Goal: Information Seeking & Learning: Learn about a topic

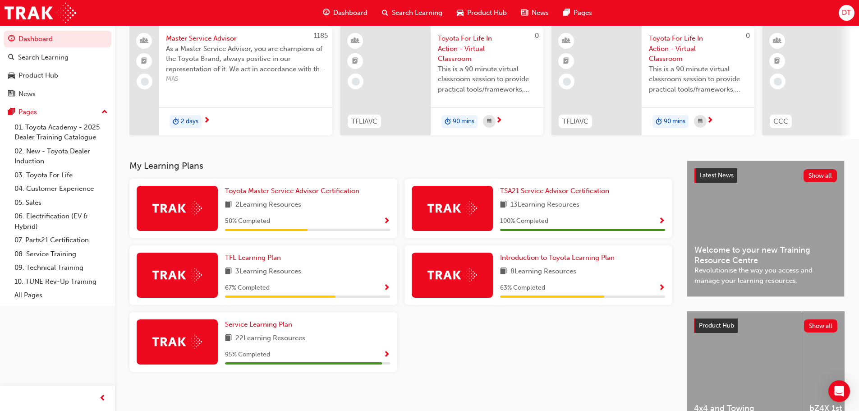
scroll to position [90, 0]
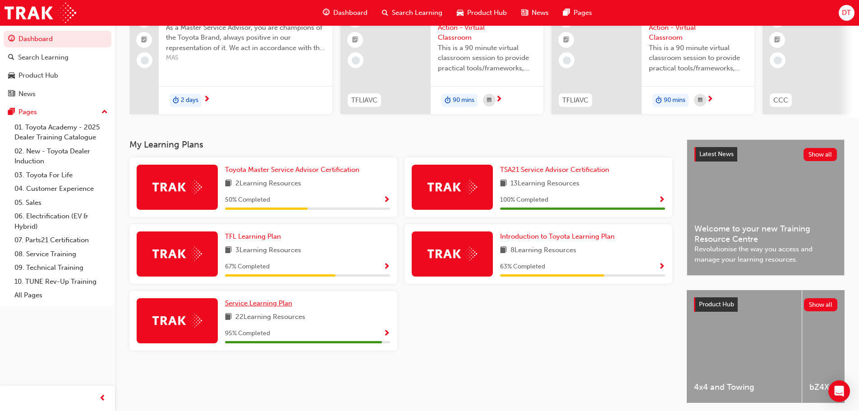
click at [252, 307] on span "Service Learning Plan" at bounding box center [258, 303] width 67 height 8
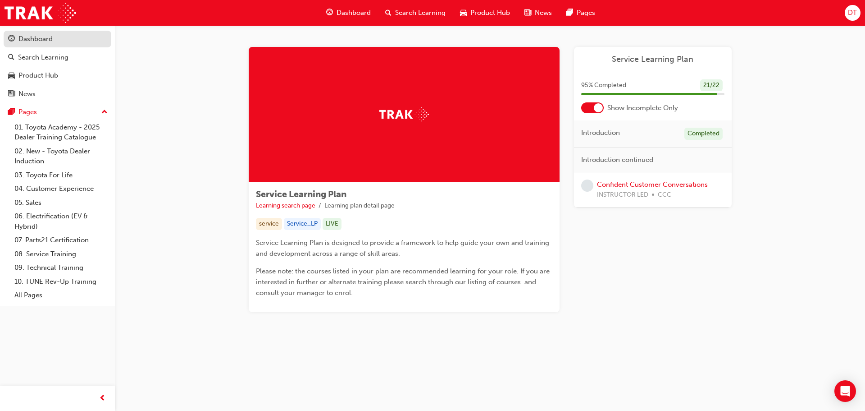
click at [46, 40] on div "Dashboard" at bounding box center [35, 39] width 34 height 10
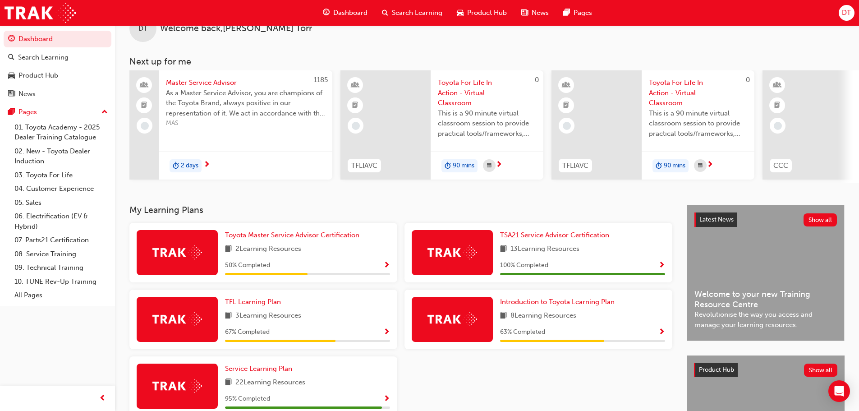
scroll to position [45, 0]
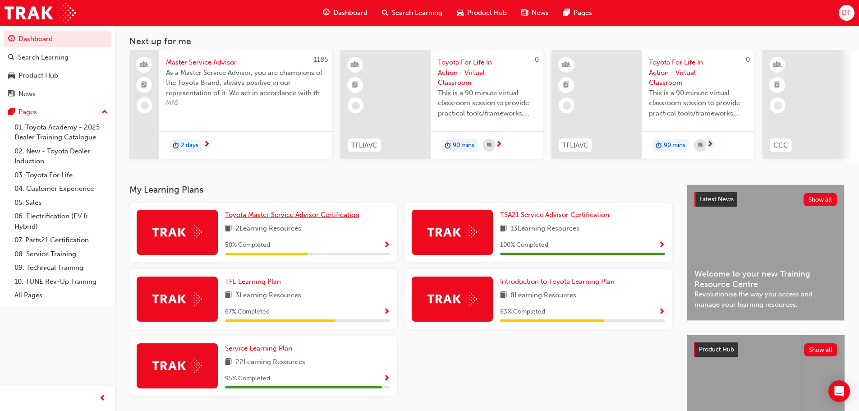
click at [262, 219] on span "Toyota Master Service Advisor Certification" at bounding box center [292, 215] width 134 height 8
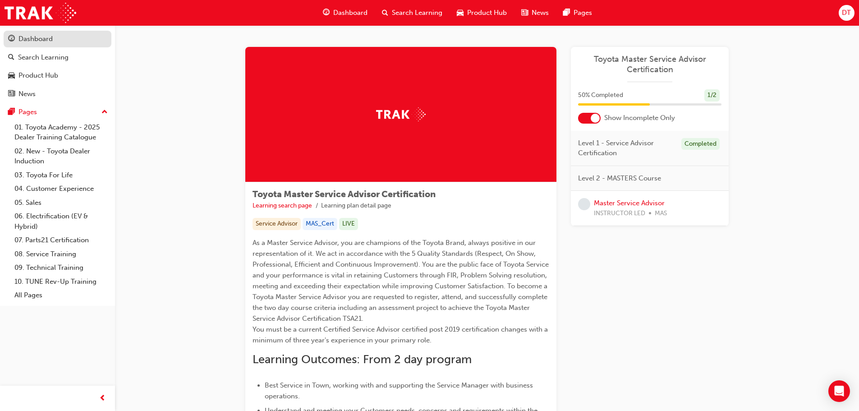
click at [43, 37] on div "Dashboard" at bounding box center [35, 39] width 34 height 10
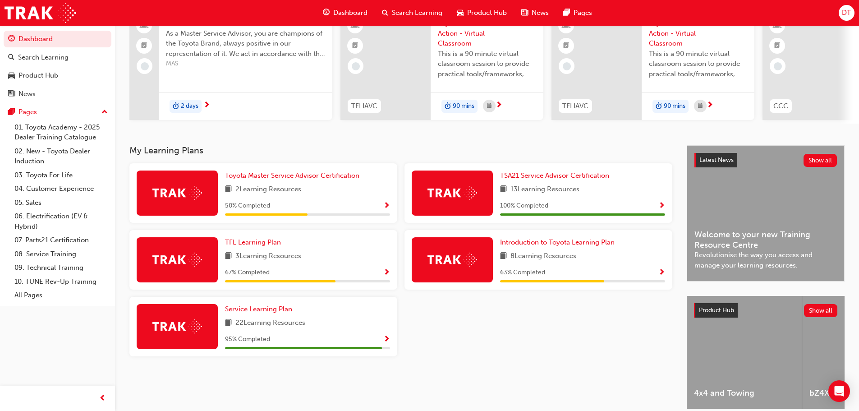
scroll to position [90, 0]
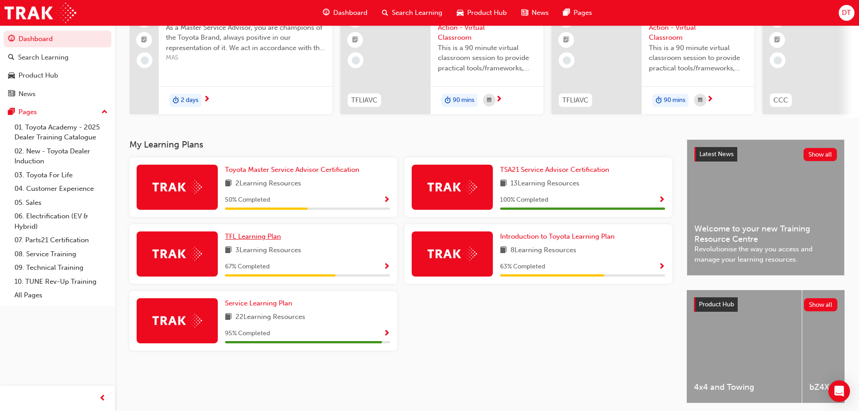
click at [258, 238] on span "TFL Learning Plan" at bounding box center [253, 236] width 56 height 8
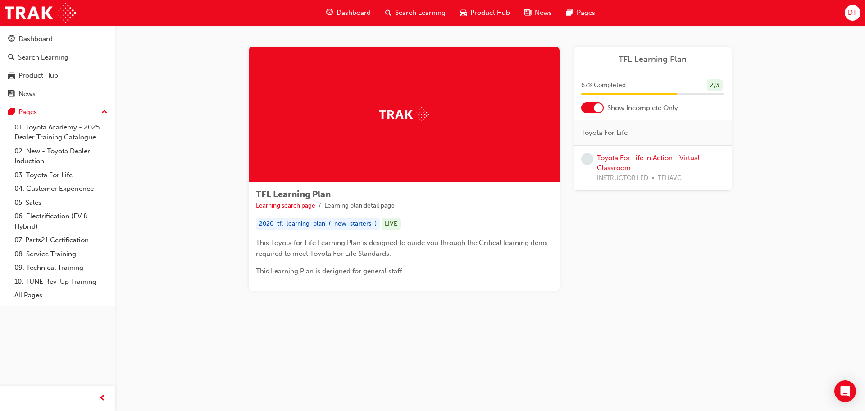
click at [639, 161] on link "Toyota For Life In Action - Virtual Classroom" at bounding box center [648, 163] width 103 height 18
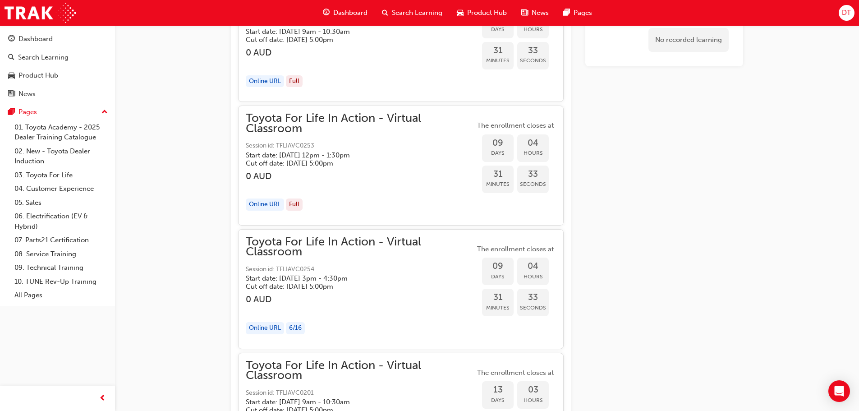
scroll to position [3351, 0]
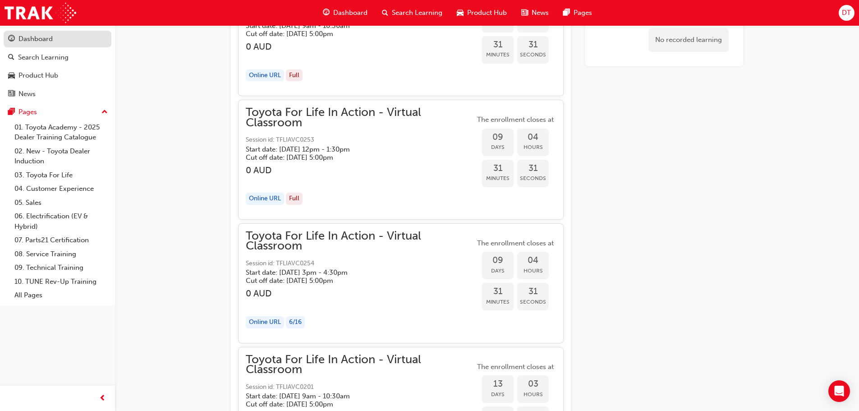
click at [36, 34] on div "Dashboard" at bounding box center [35, 39] width 34 height 10
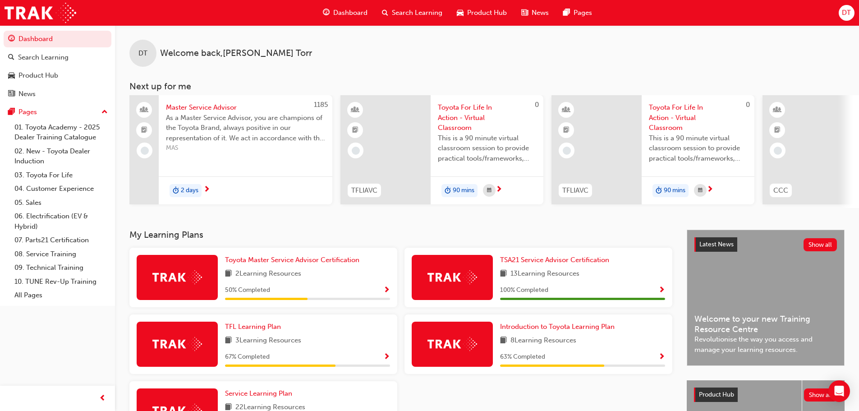
click at [189, 188] on span "2 days" at bounding box center [190, 190] width 18 height 10
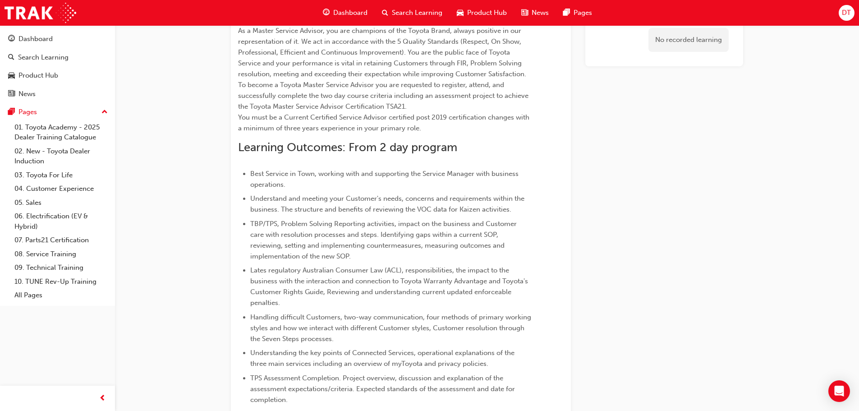
scroll to position [111, 0]
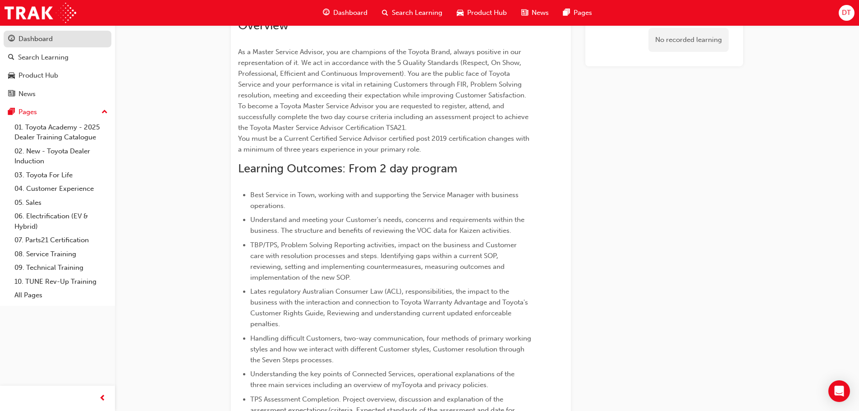
click at [69, 39] on div "Dashboard" at bounding box center [57, 38] width 99 height 11
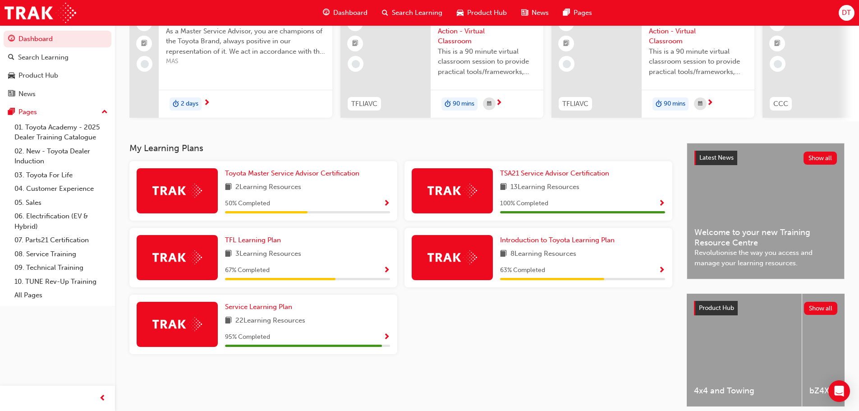
scroll to position [90, 0]
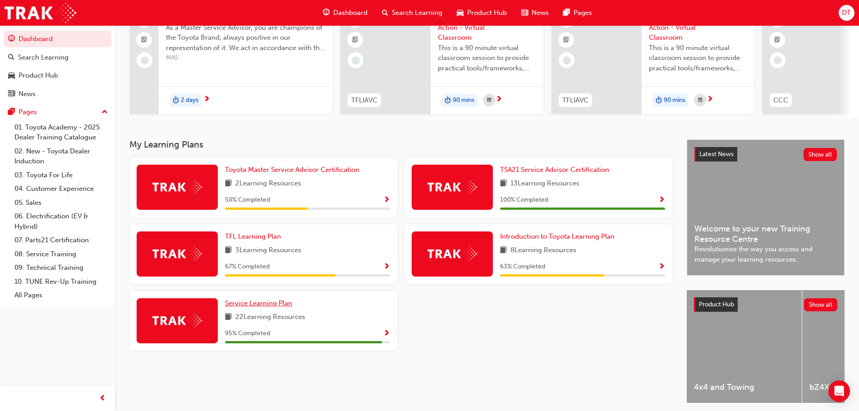
click at [258, 307] on span "Service Learning Plan" at bounding box center [258, 303] width 67 height 8
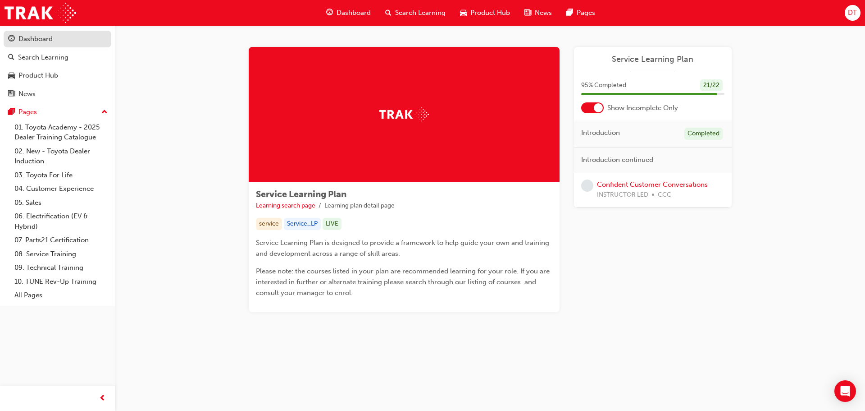
click at [40, 46] on link "Dashboard" at bounding box center [58, 39] width 108 height 17
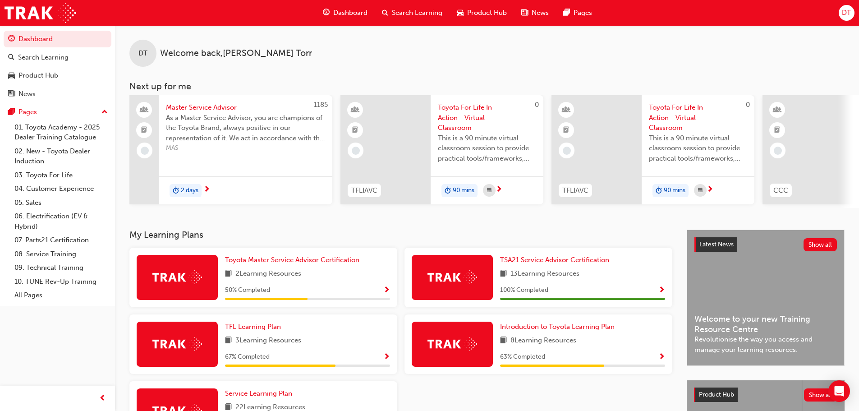
scroll to position [0, 535]
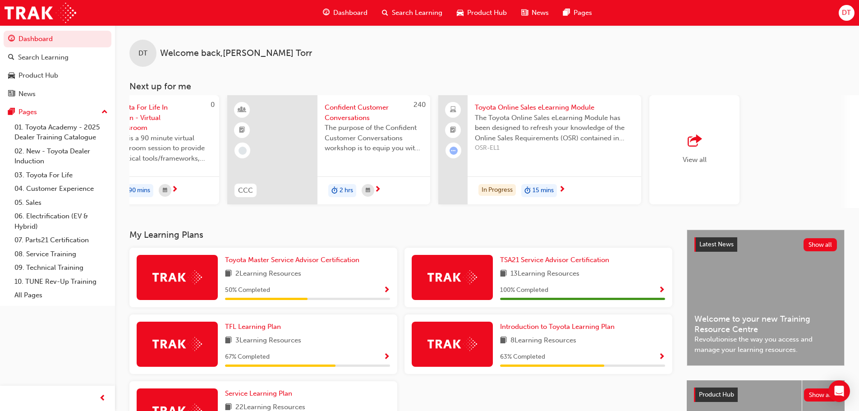
click at [355, 106] on span "Confident Customer Conversations" at bounding box center [374, 112] width 98 height 20
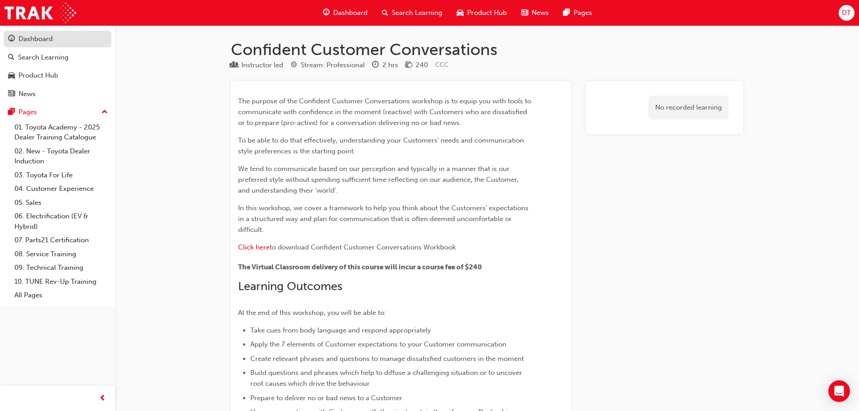
click at [32, 35] on div "Dashboard" at bounding box center [35, 39] width 34 height 10
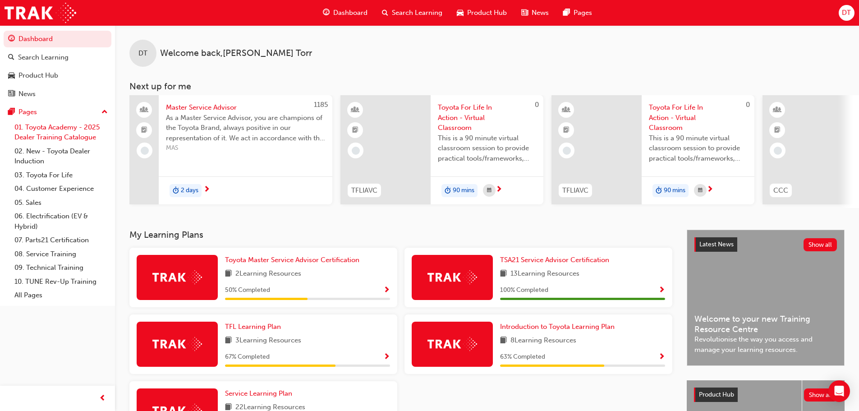
click at [43, 123] on link "01. Toyota Academy - 2025 Dealer Training Catalogue" at bounding box center [61, 132] width 101 height 24
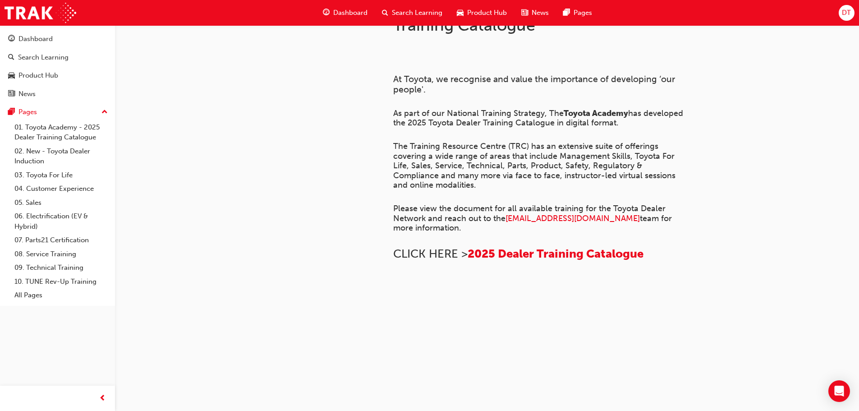
scroll to position [617, 0]
click at [37, 154] on link "02. New - Toyota Dealer Induction" at bounding box center [61, 156] width 101 height 24
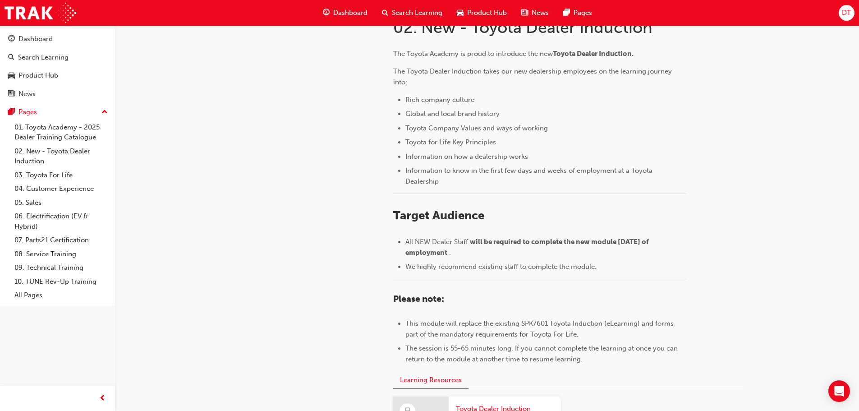
scroll to position [171, 0]
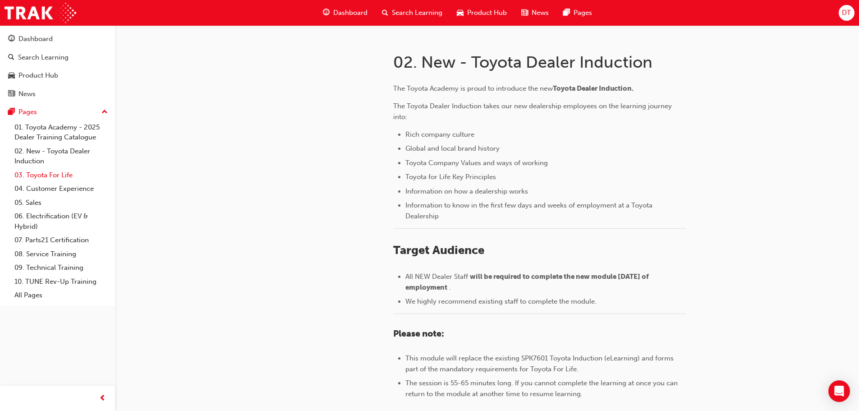
click at [29, 174] on link "03. Toyota For Life" at bounding box center [61, 175] width 101 height 14
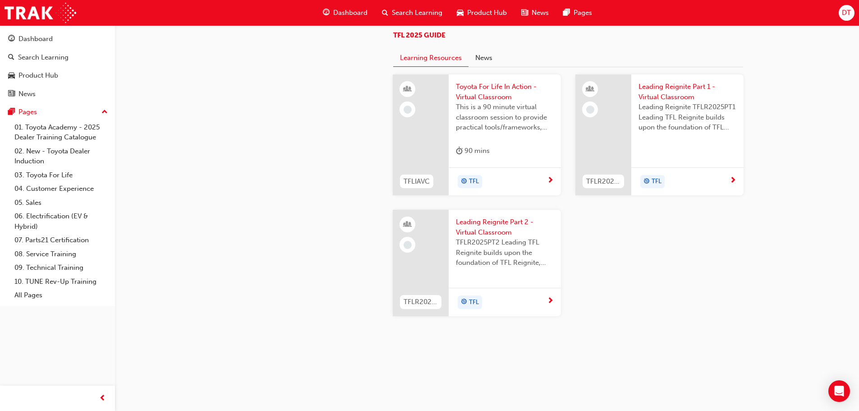
scroll to position [958, 0]
click at [39, 188] on link "04. Customer Experience" at bounding box center [61, 189] width 101 height 14
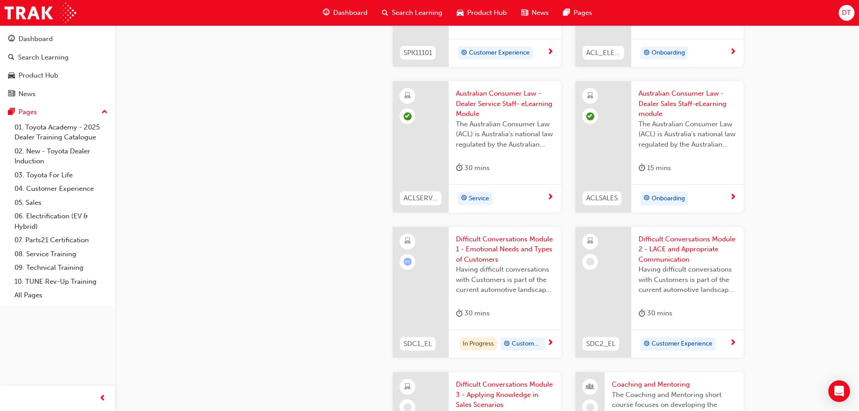
scroll to position [721, 0]
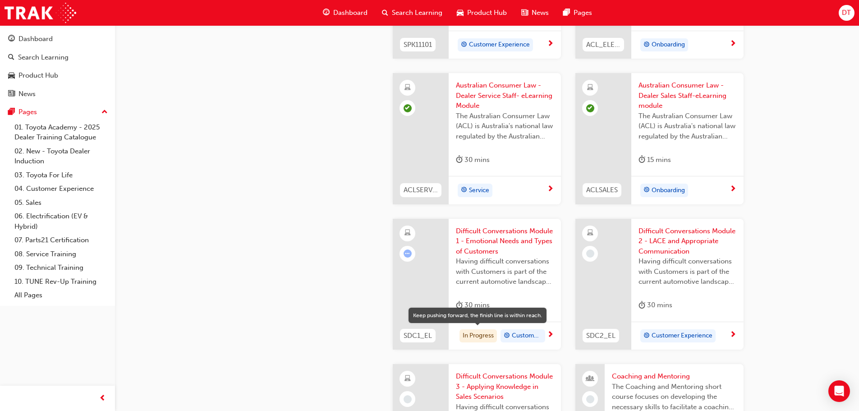
click at [478, 335] on div "In Progress" at bounding box center [477, 336] width 37 height 14
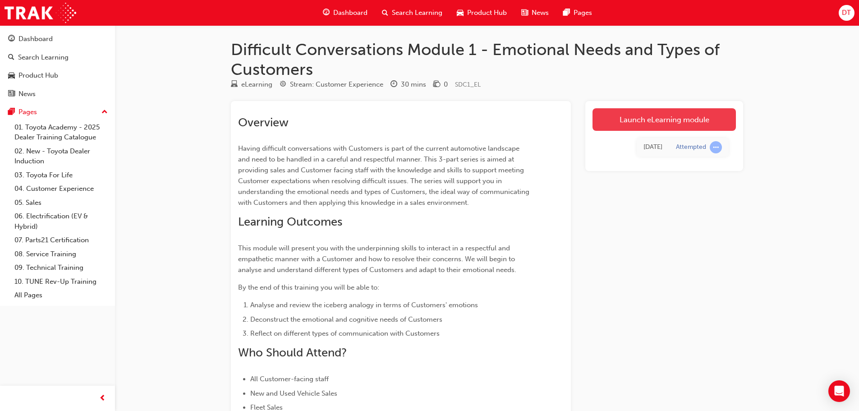
click at [643, 121] on link "Launch eLearning module" at bounding box center [663, 119] width 143 height 23
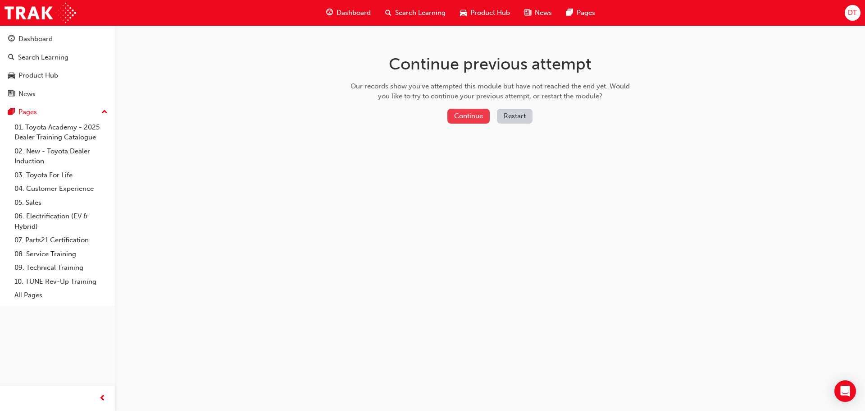
click at [474, 113] on button "Continue" at bounding box center [469, 116] width 42 height 15
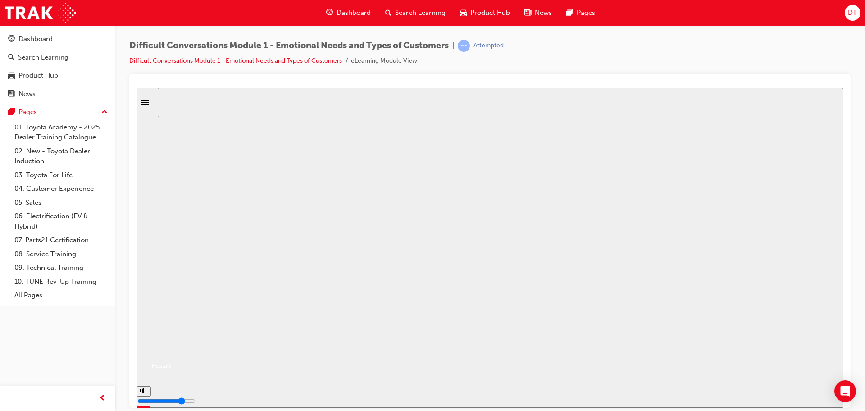
click at [171, 349] on button "Resume" at bounding box center [154, 354] width 34 height 11
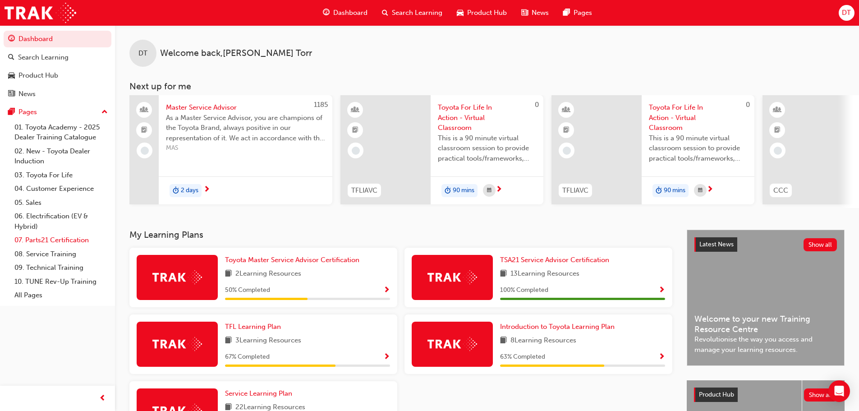
click at [83, 238] on link "07. Parts21 Certification" at bounding box center [61, 240] width 101 height 14
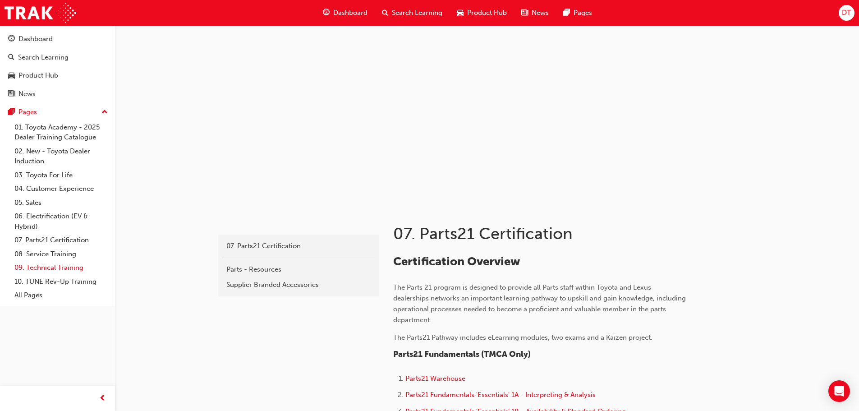
click at [59, 265] on link "09. Technical Training" at bounding box center [61, 268] width 101 height 14
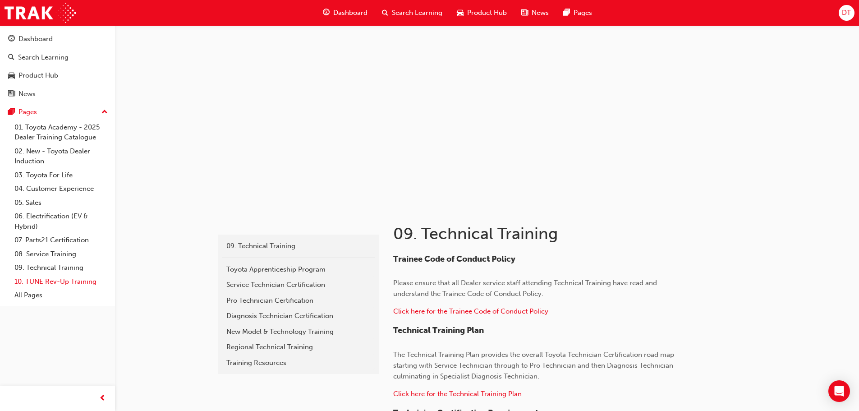
click at [55, 281] on link "10. TUNE Rev-Up Training" at bounding box center [61, 282] width 101 height 14
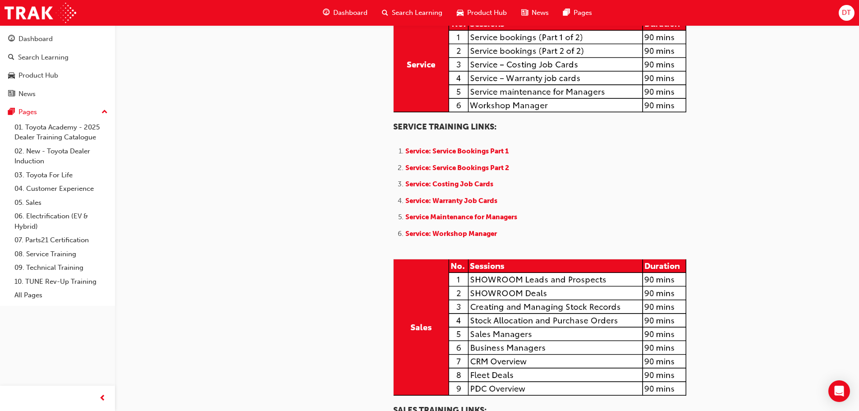
scroll to position [586, 0]
click at [452, 155] on span "Service: Service Bookings Part 1" at bounding box center [456, 150] width 103 height 8
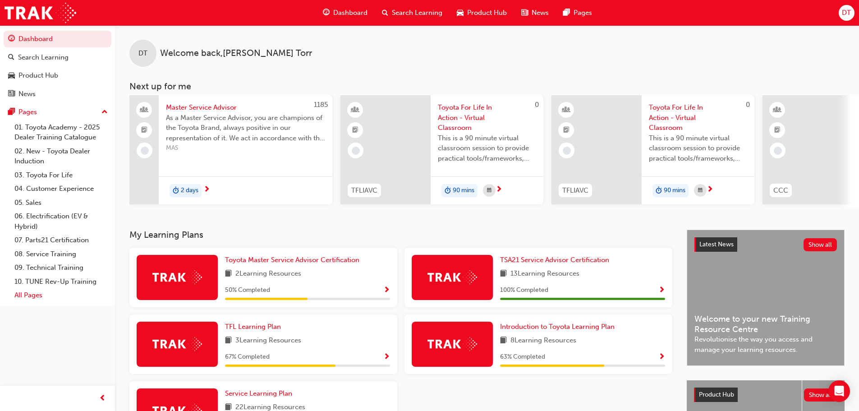
click at [27, 297] on link "All Pages" at bounding box center [61, 295] width 101 height 14
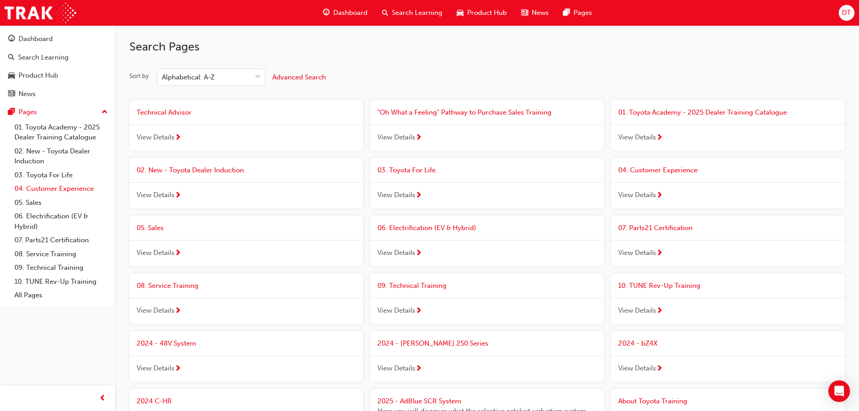
click at [45, 190] on link "04. Customer Experience" at bounding box center [61, 189] width 101 height 14
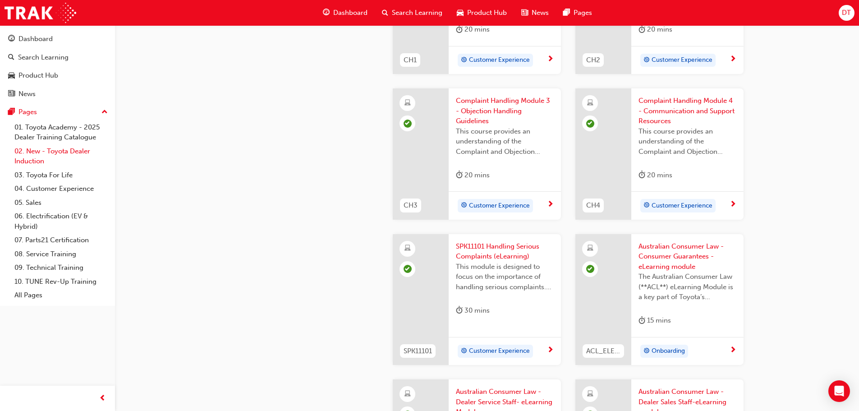
scroll to position [406, 0]
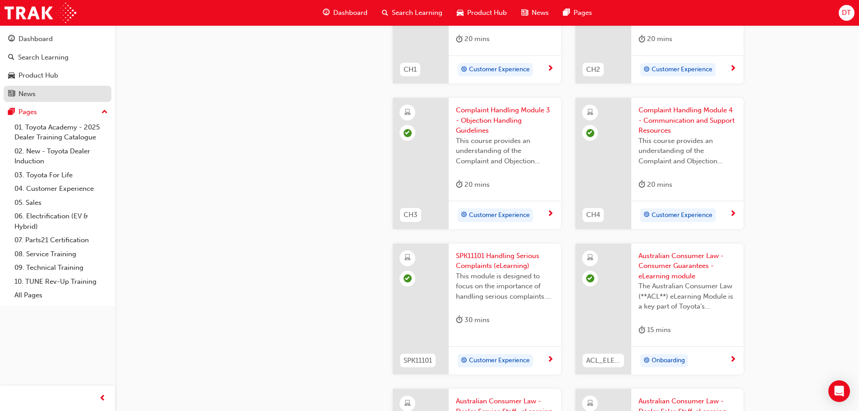
click at [46, 97] on div "News" at bounding box center [57, 93] width 99 height 11
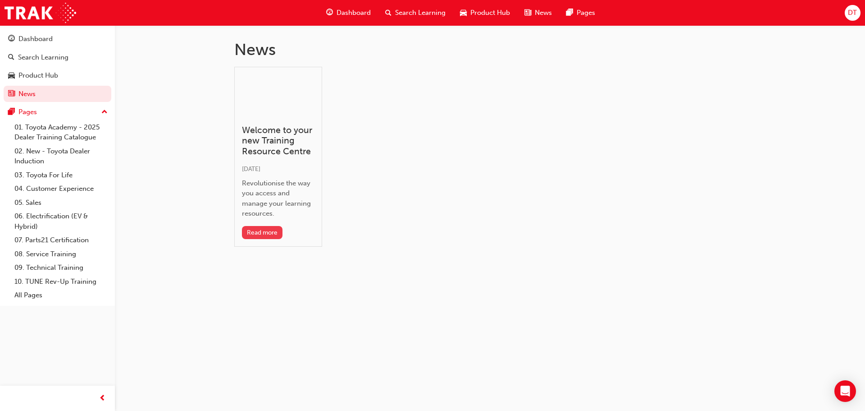
click at [266, 231] on button "Read more" at bounding box center [262, 232] width 41 height 13
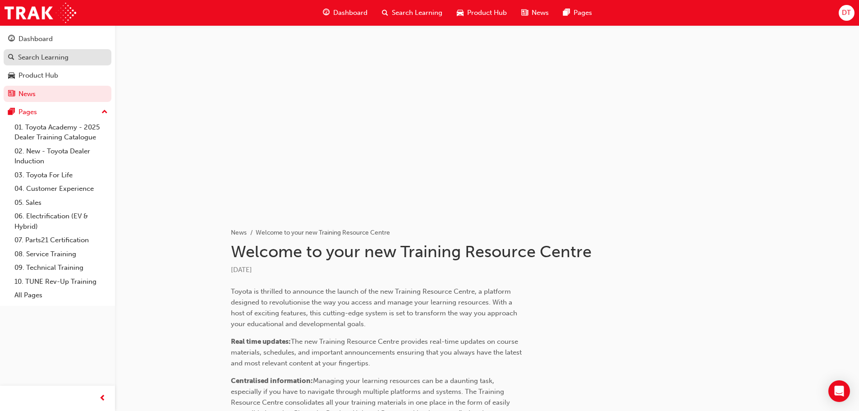
click at [16, 60] on div "Search Learning" at bounding box center [57, 57] width 99 height 11
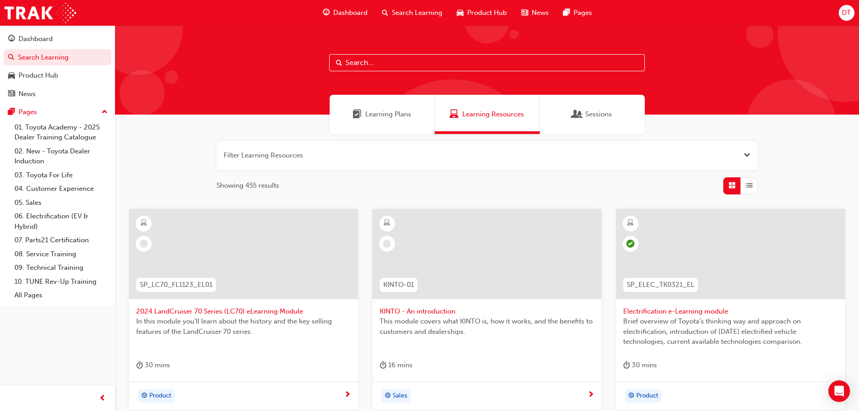
click at [372, 111] on span "Learning Plans" at bounding box center [388, 114] width 46 height 10
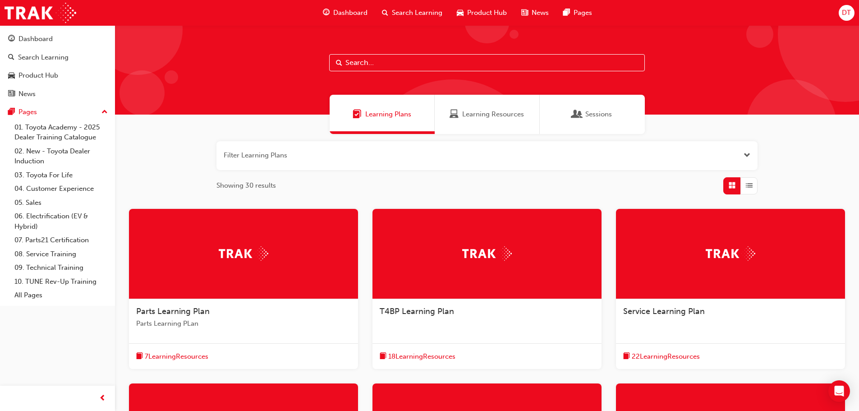
click at [476, 116] on span "Learning Resources" at bounding box center [493, 114] width 62 height 10
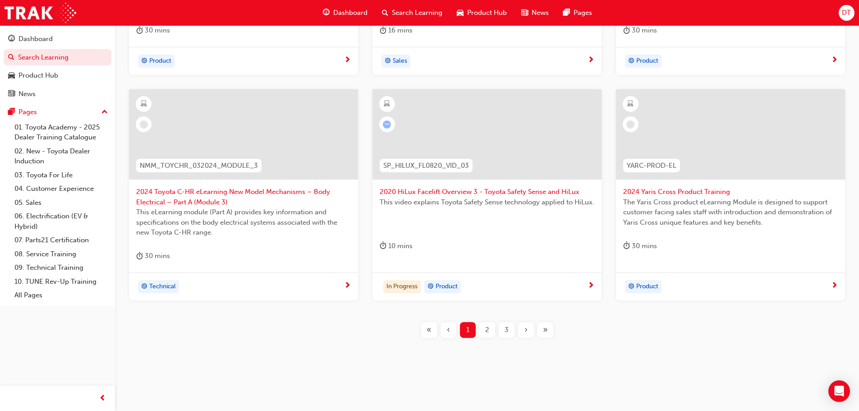
scroll to position [289, 0]
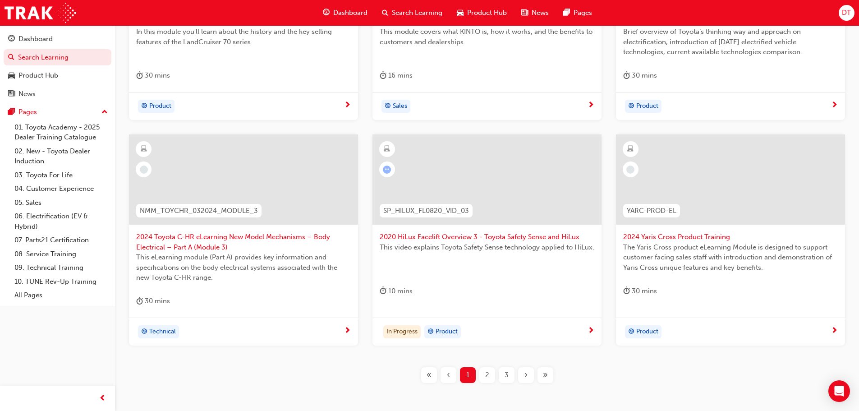
click at [384, 165] on div at bounding box center [387, 169] width 8 height 8
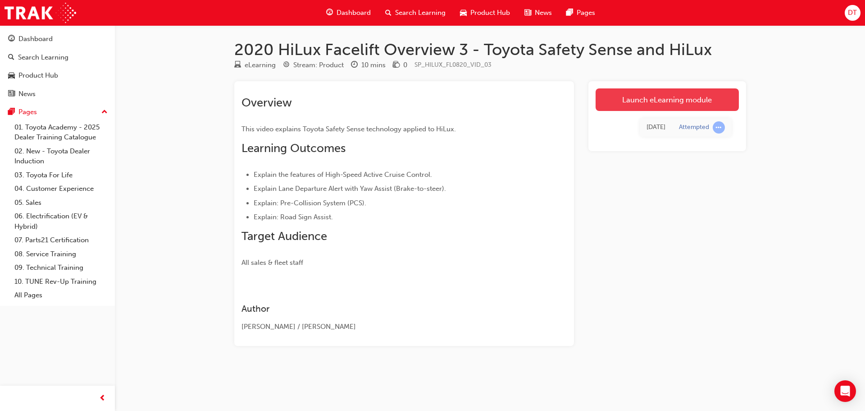
click at [656, 100] on link "Launch eLearning module" at bounding box center [667, 99] width 143 height 23
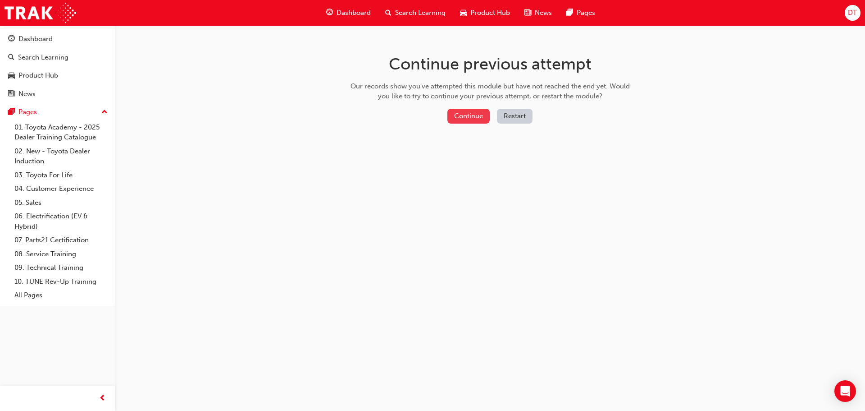
click at [462, 119] on button "Continue" at bounding box center [469, 116] width 42 height 15
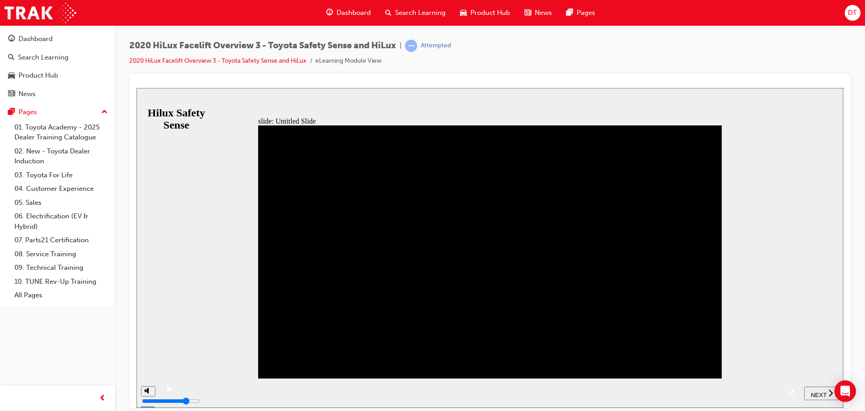
click at [819, 393] on span "NEXT" at bounding box center [819, 394] width 16 height 7
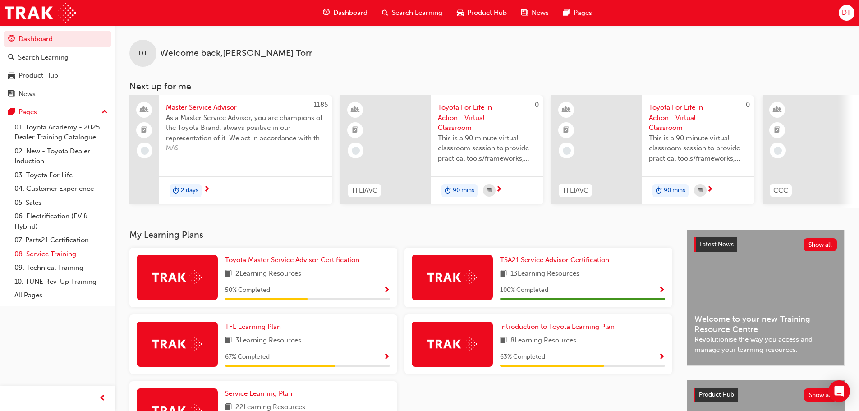
click at [52, 254] on link "08. Service Training" at bounding box center [61, 254] width 101 height 14
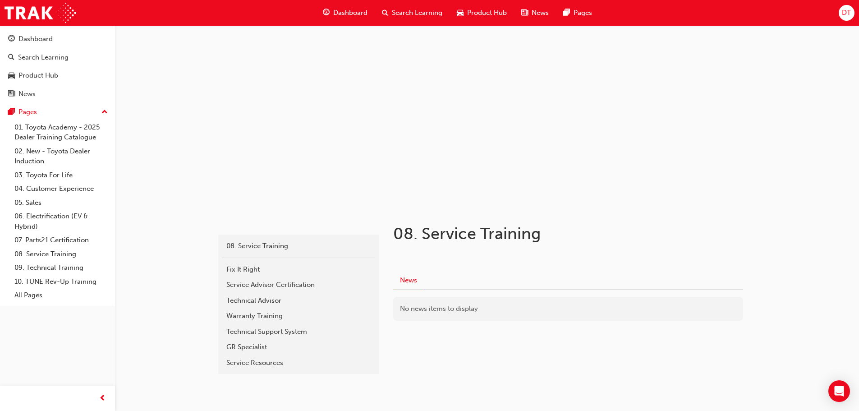
scroll to position [22, 0]
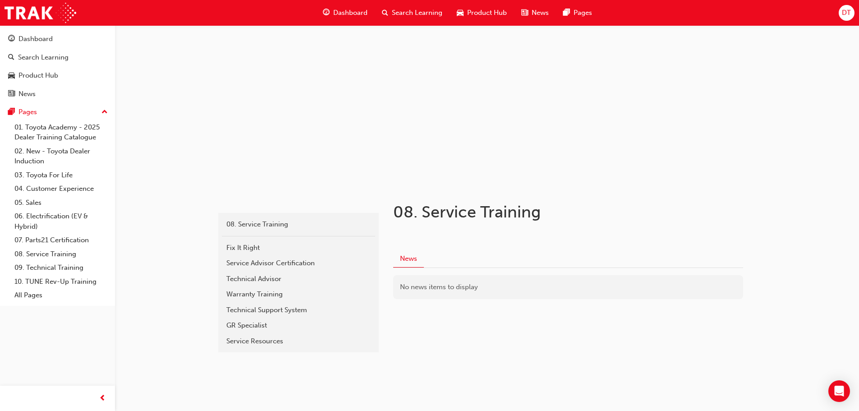
click at [521, 13] on span "news-icon" at bounding box center [524, 12] width 7 height 11
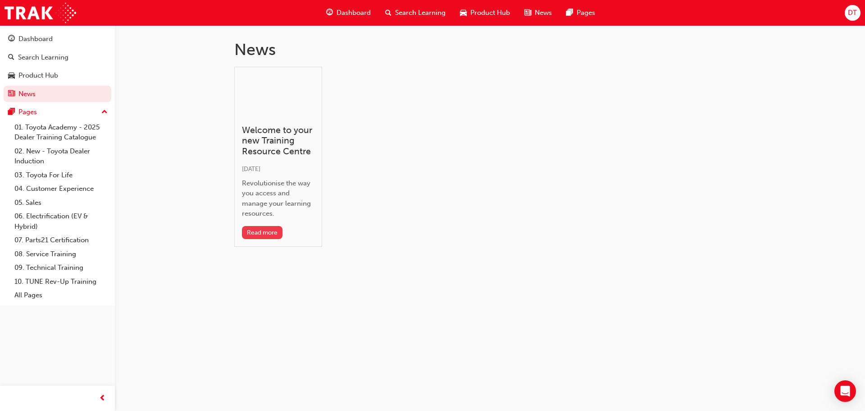
click at [258, 238] on button "Read more" at bounding box center [262, 232] width 41 height 13
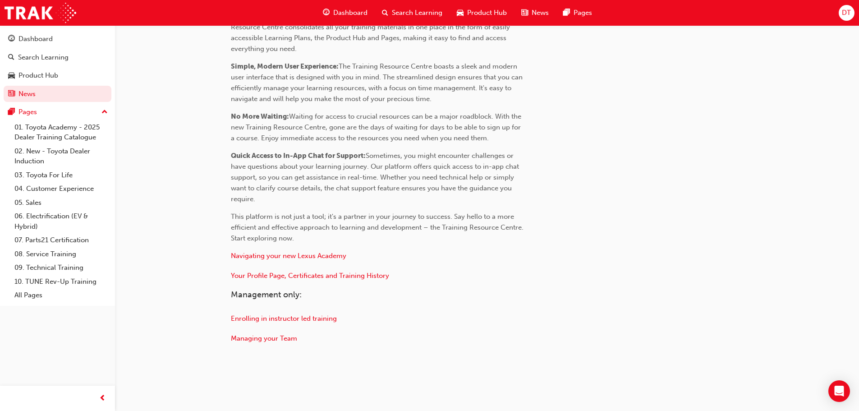
scroll to position [375, 0]
click at [280, 277] on span "Your Profile Page, Certificates and Training History" at bounding box center [310, 275] width 158 height 8
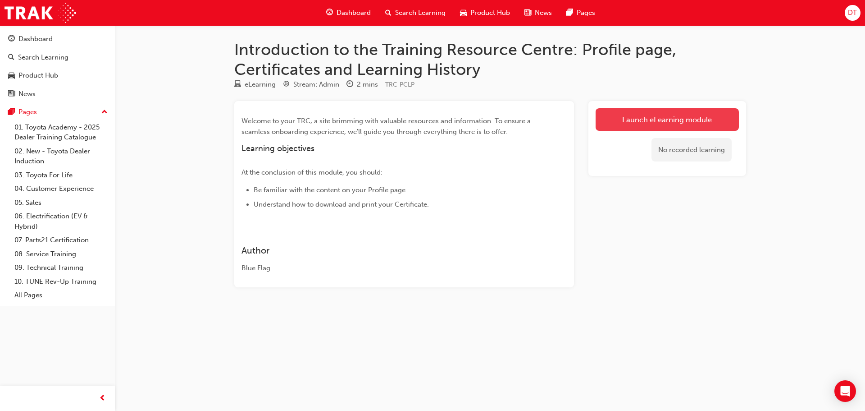
click at [636, 113] on link "Launch eLearning module" at bounding box center [667, 119] width 143 height 23
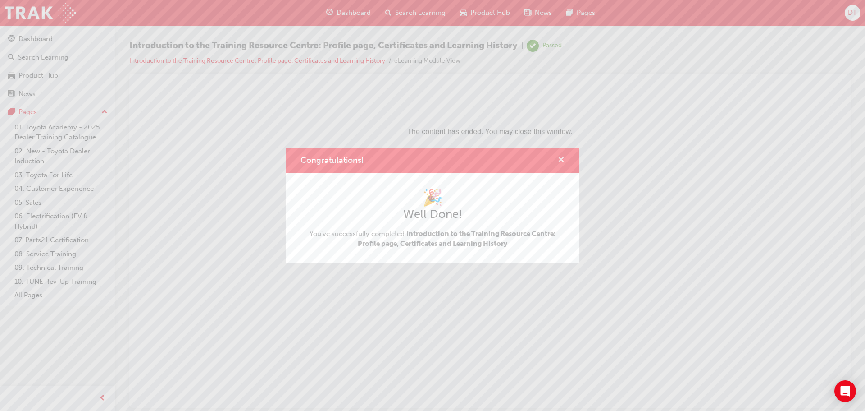
drag, startPoint x: 563, startPoint y: 158, endPoint x: 427, endPoint y: 71, distance: 161.4
click at [563, 158] on span "cross-icon" at bounding box center [561, 160] width 7 height 8
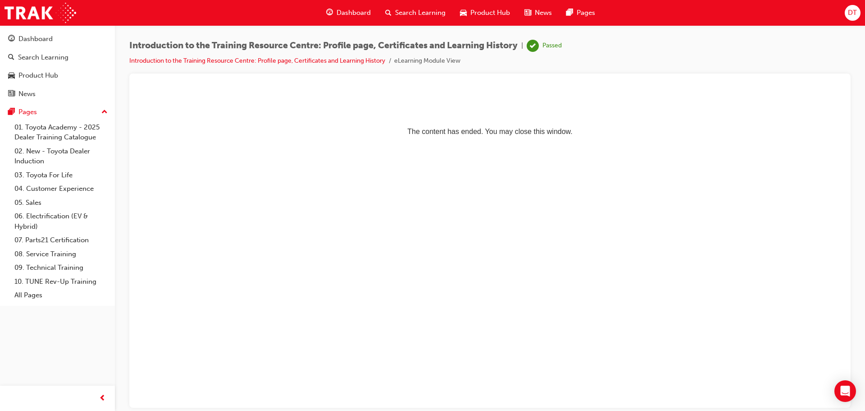
click at [448, 131] on p "The content has ended. You may close this window." at bounding box center [490, 115] width 700 height 41
click at [41, 72] on div "Product Hub" at bounding box center [38, 75] width 40 height 10
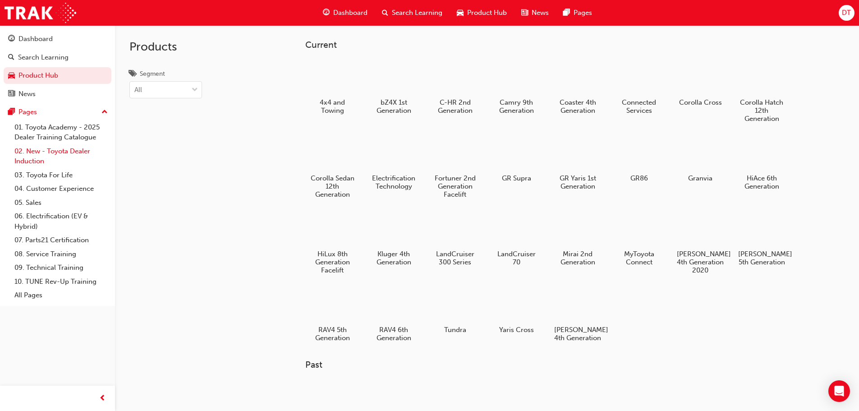
click at [38, 153] on link "02. New - Toyota Dealer Induction" at bounding box center [61, 156] width 101 height 24
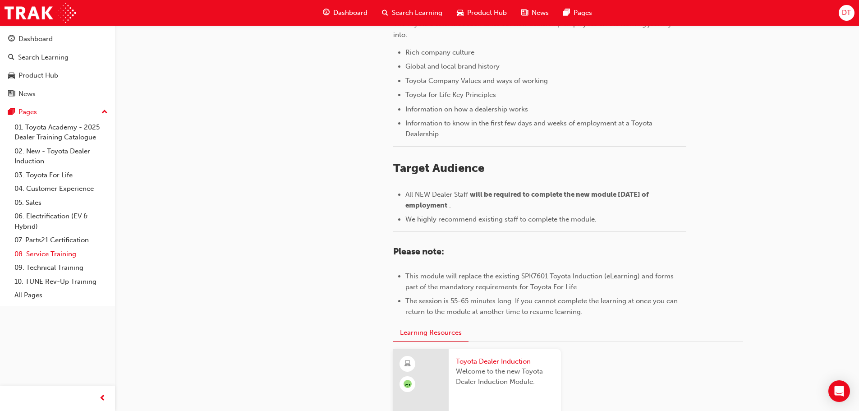
scroll to position [216, 0]
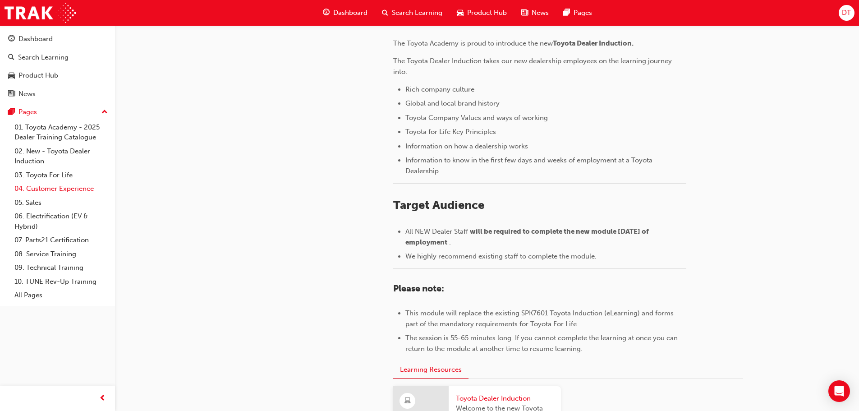
click at [42, 192] on link "04. Customer Experience" at bounding box center [61, 189] width 101 height 14
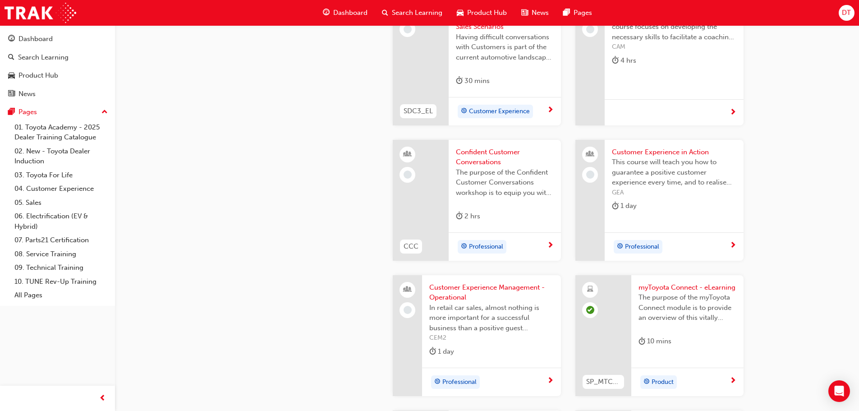
scroll to position [1217, 0]
